Goal: Information Seeking & Learning: Check status

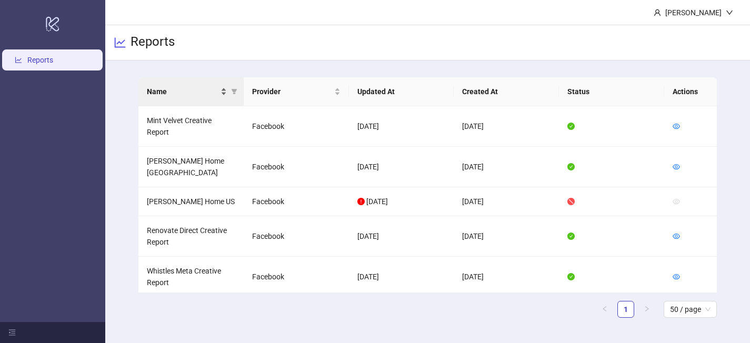
click at [222, 92] on div "Name" at bounding box center [187, 92] width 80 height 12
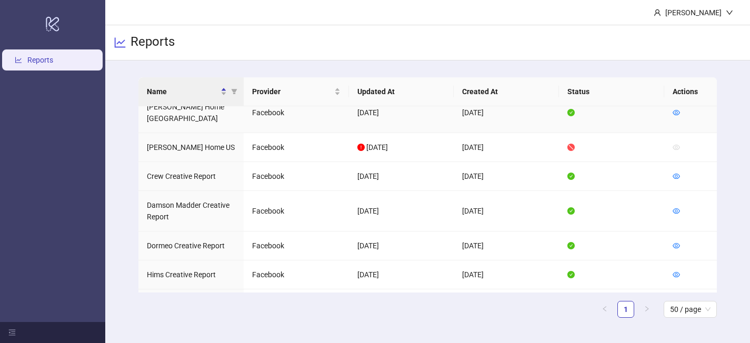
scroll to position [84, 0]
click at [675, 243] on icon "eye" at bounding box center [676, 245] width 7 height 5
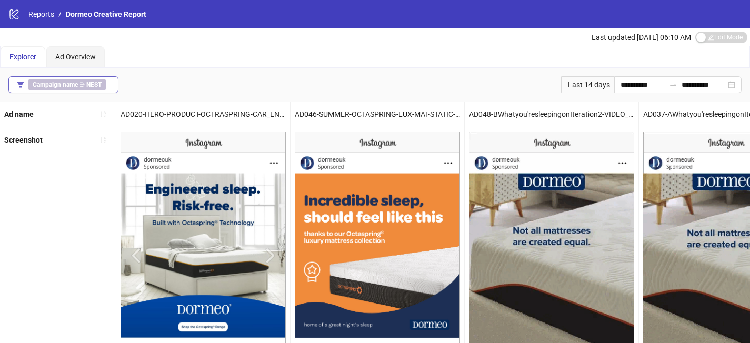
click at [111, 84] on button "Campaign name ∋ NEST" at bounding box center [63, 84] width 110 height 17
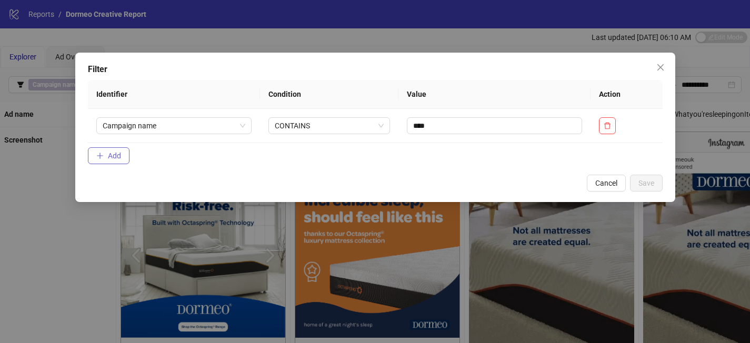
click at [121, 157] on button "Add" at bounding box center [109, 155] width 42 height 17
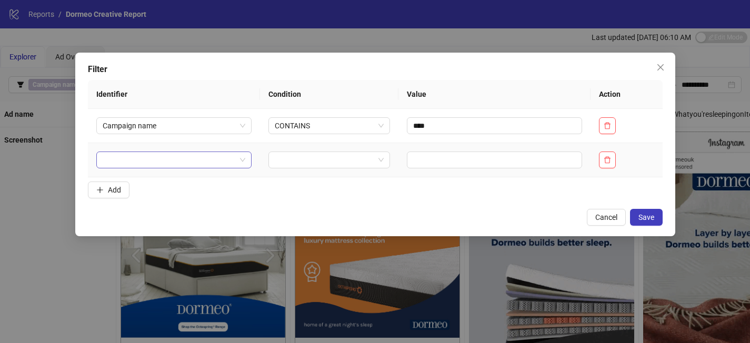
click at [132, 162] on input "search" at bounding box center [170, 160] width 134 height 16
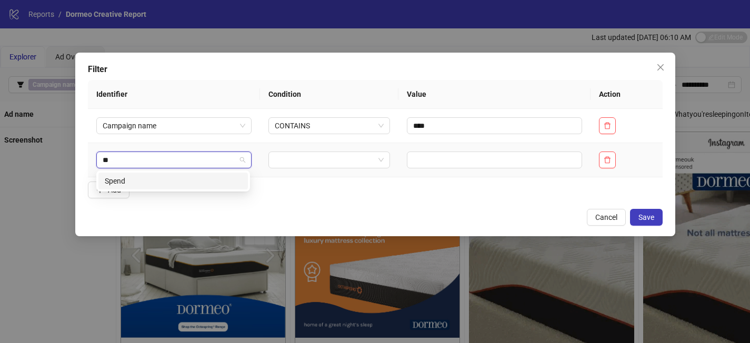
type input "***"
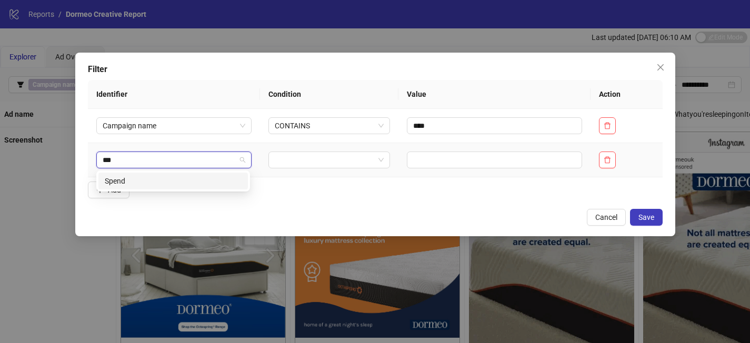
click at [142, 183] on div "Spend" at bounding box center [173, 181] width 137 height 12
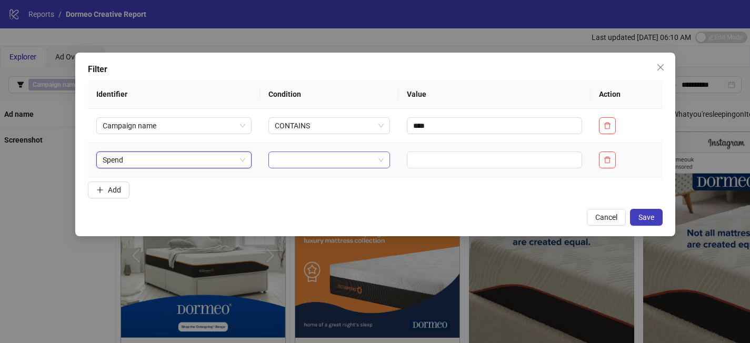
click at [279, 163] on input "search" at bounding box center [324, 160] width 99 height 16
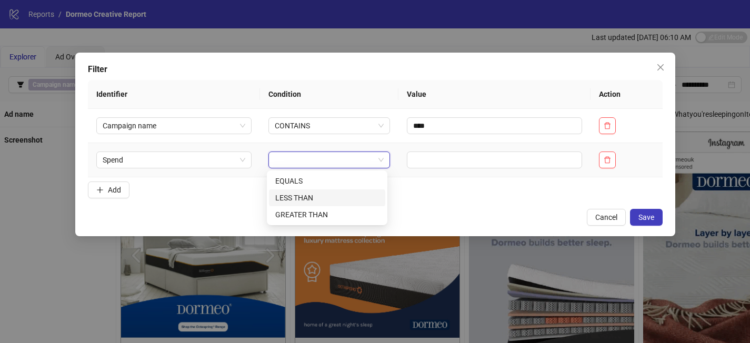
click at [306, 211] on div "GREATER THAN" at bounding box center [327, 215] width 104 height 12
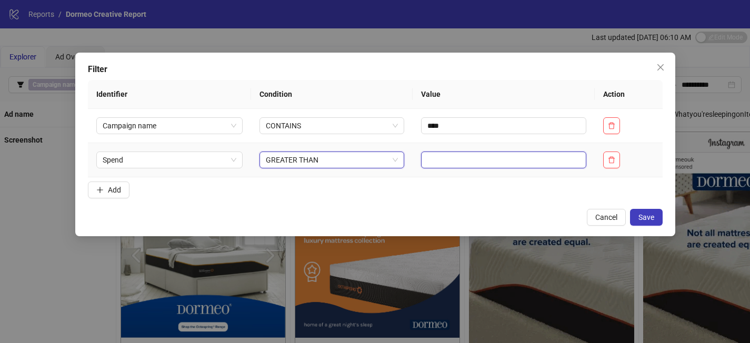
click at [444, 156] on input "text" at bounding box center [503, 160] width 165 height 17
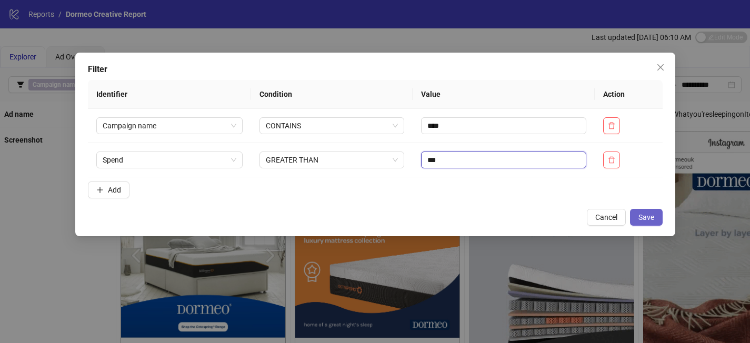
type input "***"
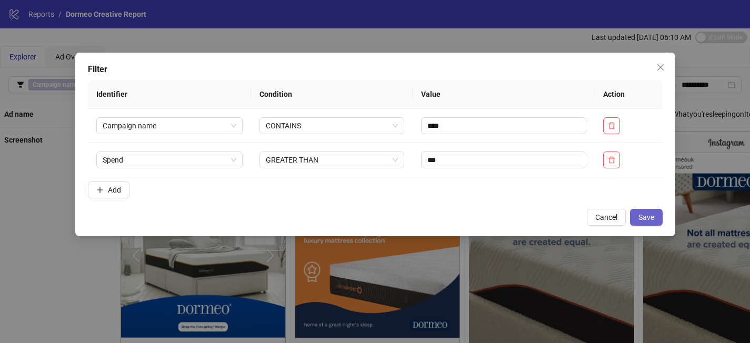
click at [650, 222] on button "Save" at bounding box center [646, 217] width 33 height 17
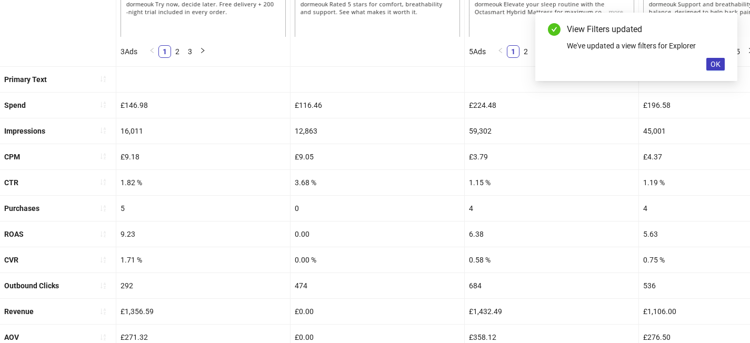
scroll to position [421, 0]
click at [106, 265] on button "button" at bounding box center [103, 259] width 17 height 17
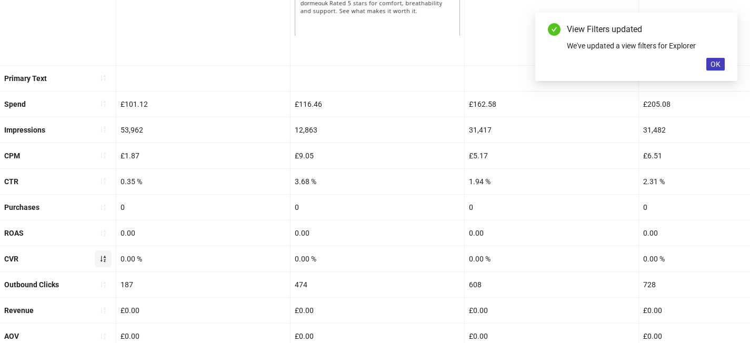
scroll to position [162, 0]
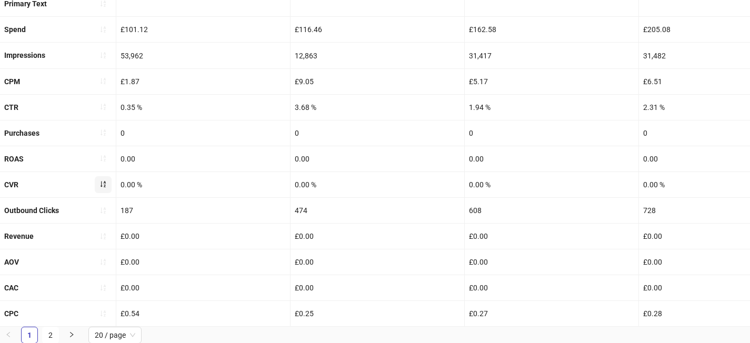
click at [96, 185] on button "button" at bounding box center [103, 184] width 17 height 17
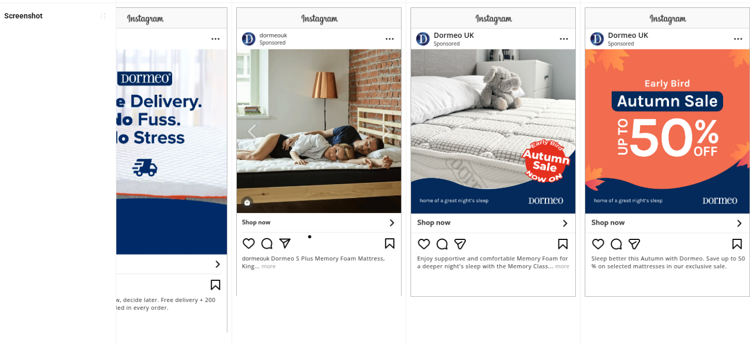
scroll to position [0, 0]
